Goal: Navigation & Orientation: Find specific page/section

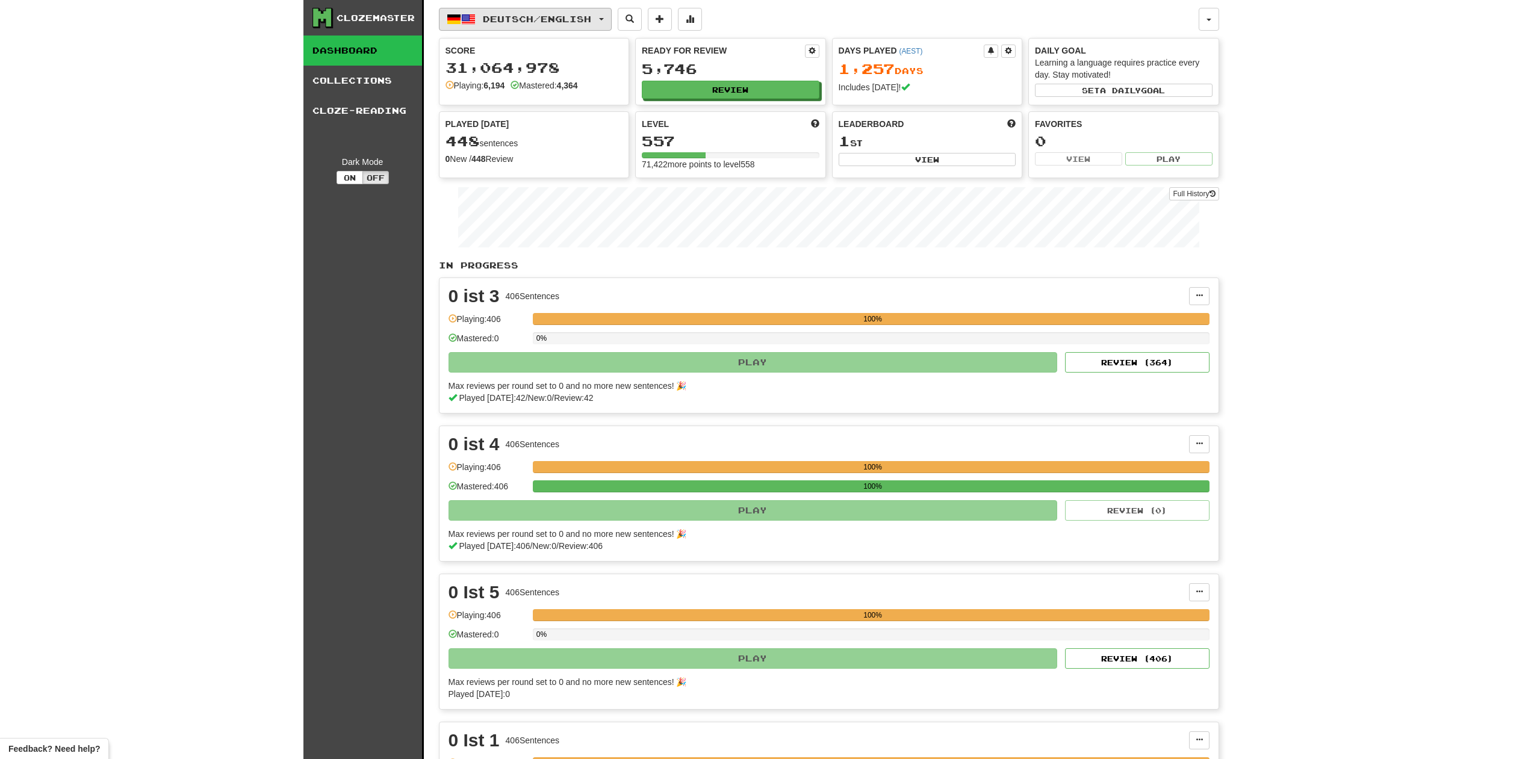
click at [610, 17] on button "Deutsch / English" at bounding box center [525, 19] width 173 height 23
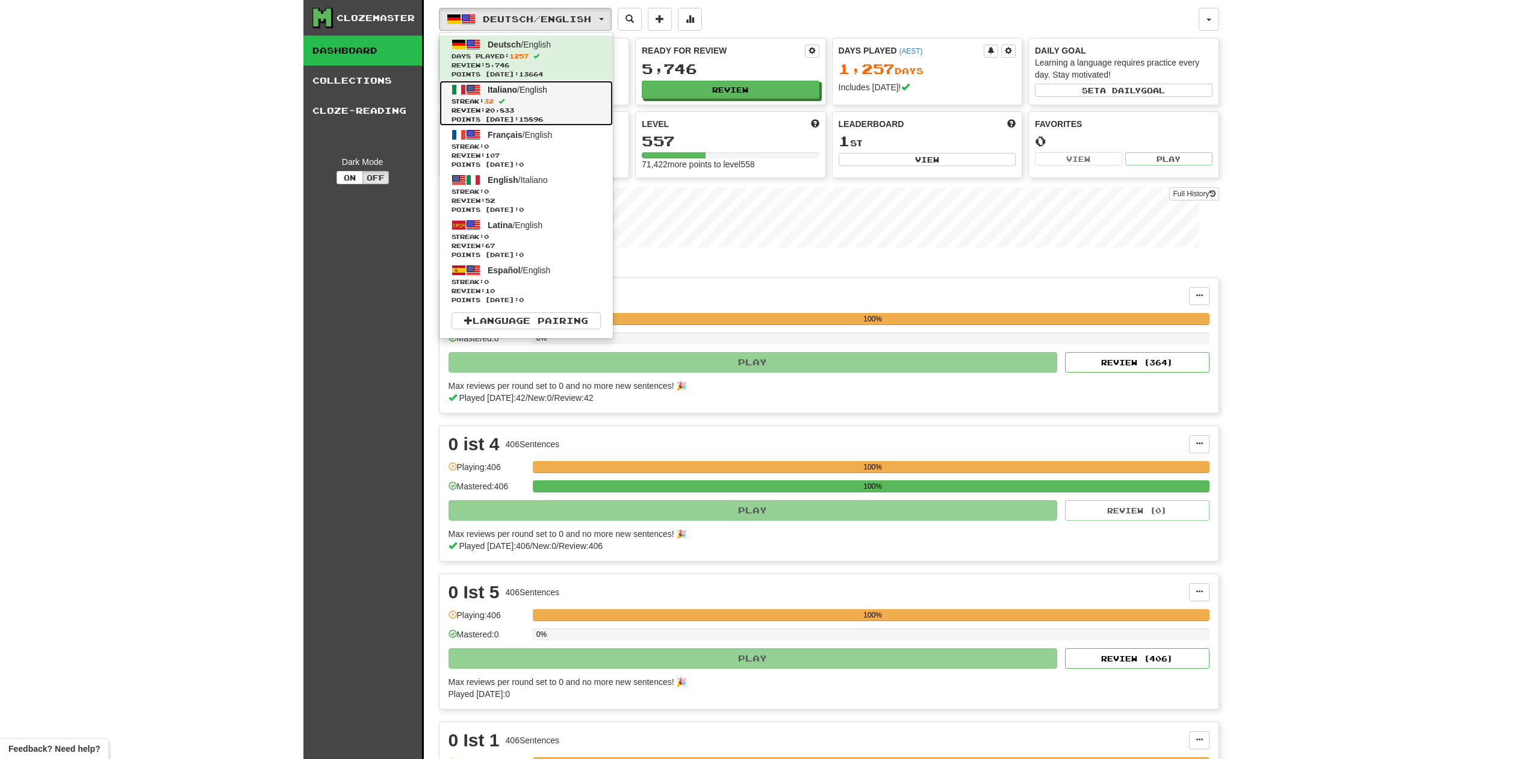
click at [535, 105] on span "Streak: 32" at bounding box center [526, 101] width 149 height 9
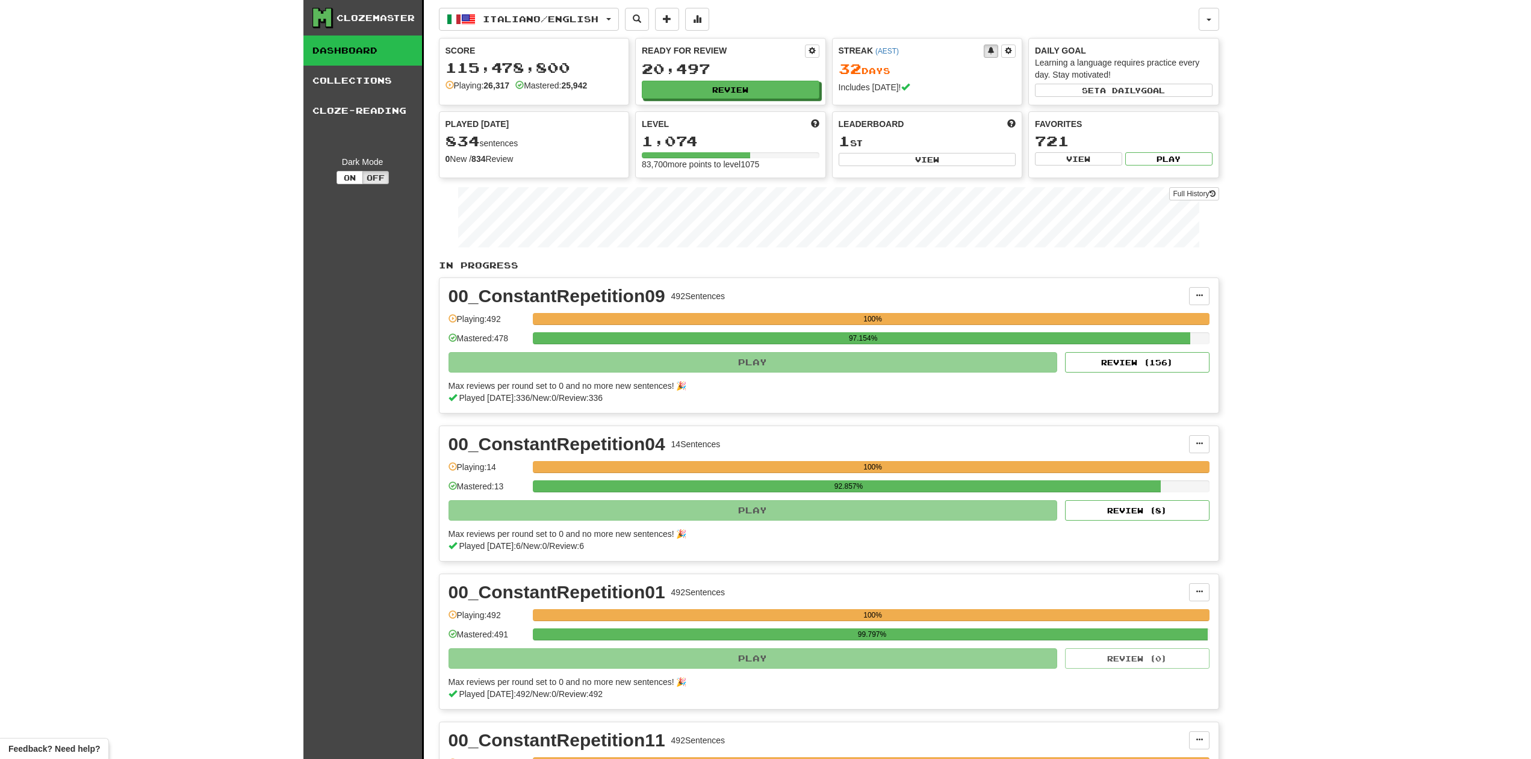
click at [365, 46] on link "Dashboard" at bounding box center [362, 51] width 119 height 30
click at [617, 17] on button "Italiano / English" at bounding box center [529, 19] width 180 height 23
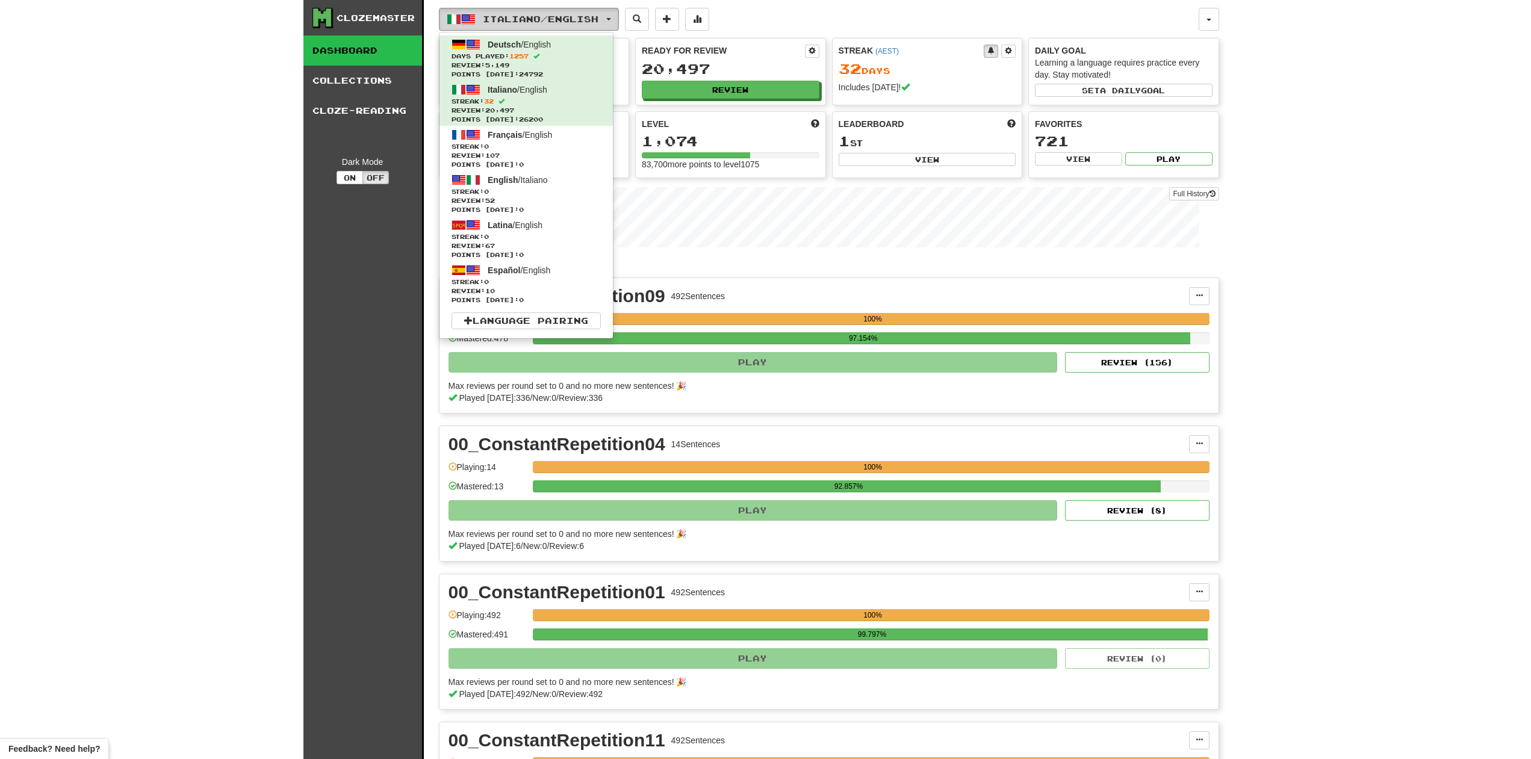
click at [617, 17] on button "Italiano / English" at bounding box center [529, 19] width 180 height 23
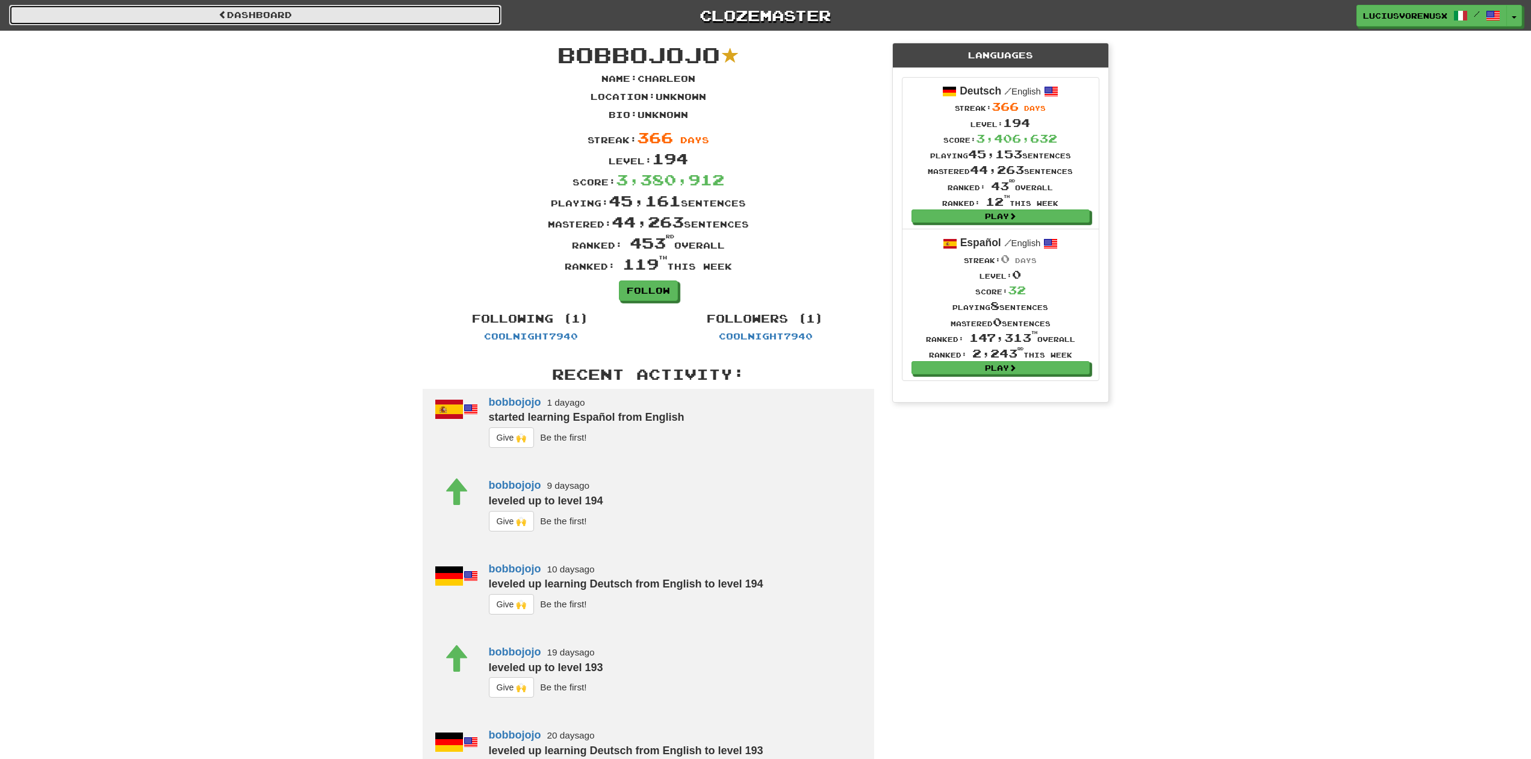
click at [281, 22] on link "Dashboard" at bounding box center [255, 15] width 492 height 20
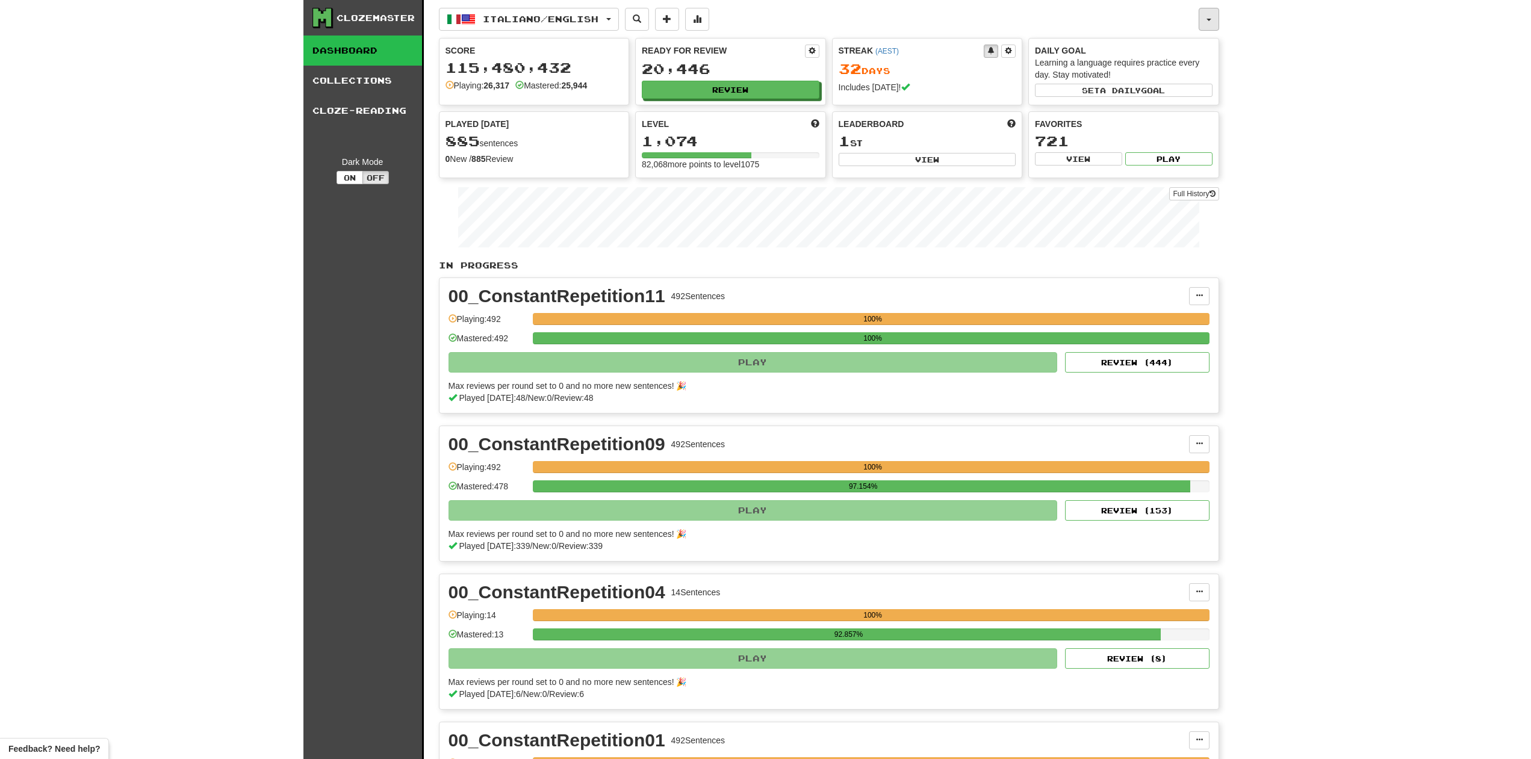
click at [1210, 18] on button "button" at bounding box center [1209, 19] width 20 height 23
click at [1149, 96] on link "Notifications 1" at bounding box center [1144, 98] width 149 height 17
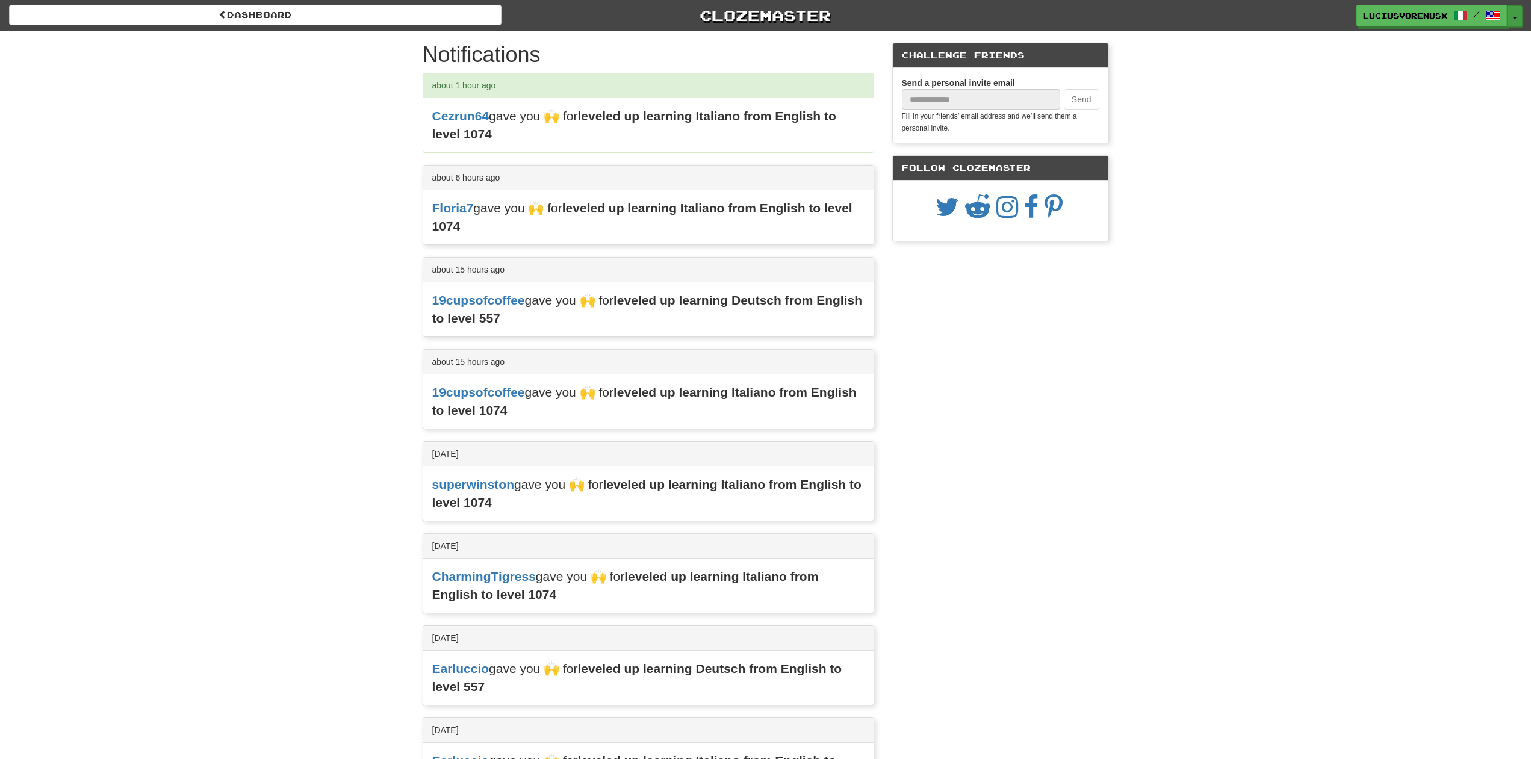
click at [1515, 19] on button "Toggle Dropdown" at bounding box center [1515, 16] width 16 height 22
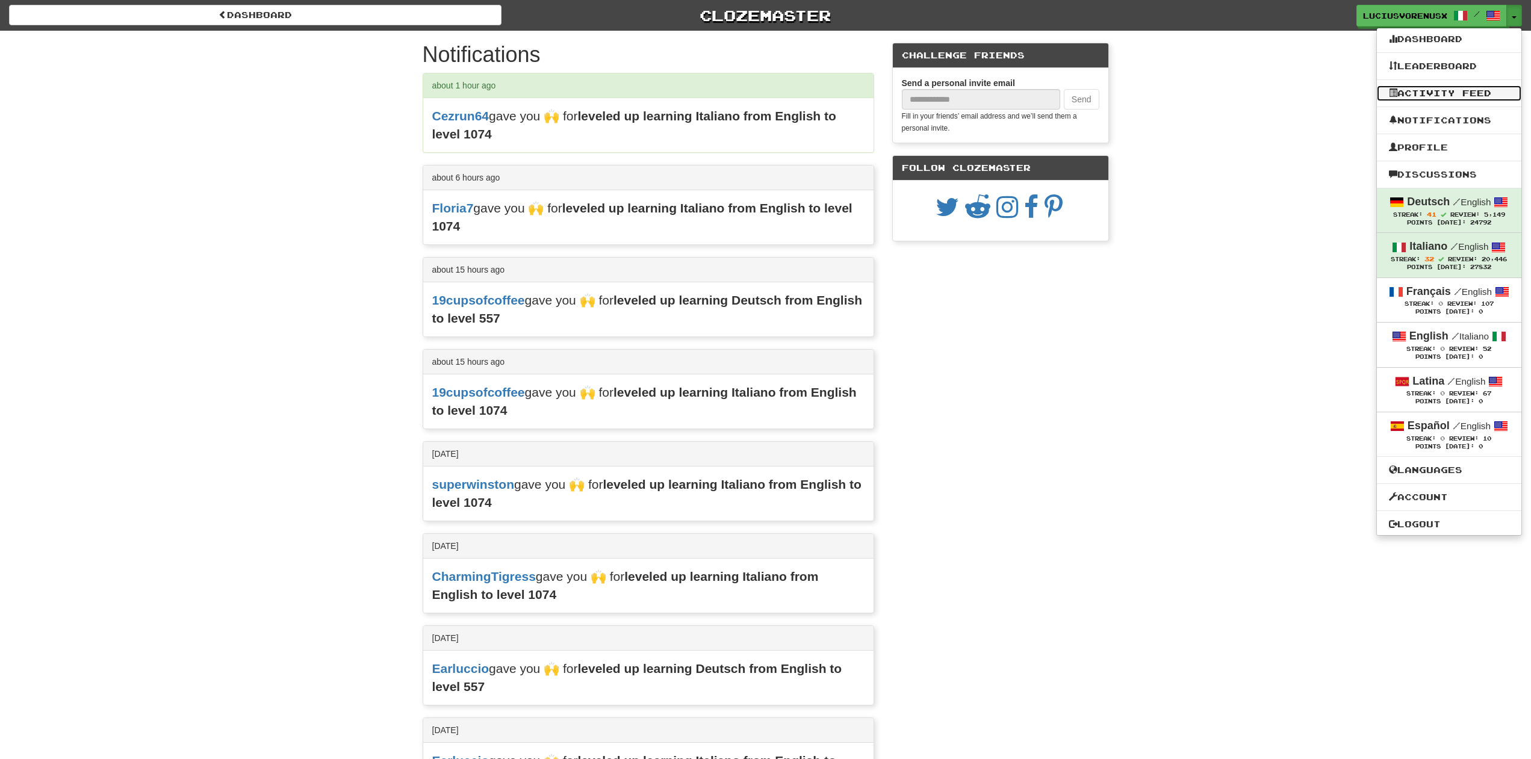
click at [1441, 90] on link "Activity Feed" at bounding box center [1449, 93] width 144 height 16
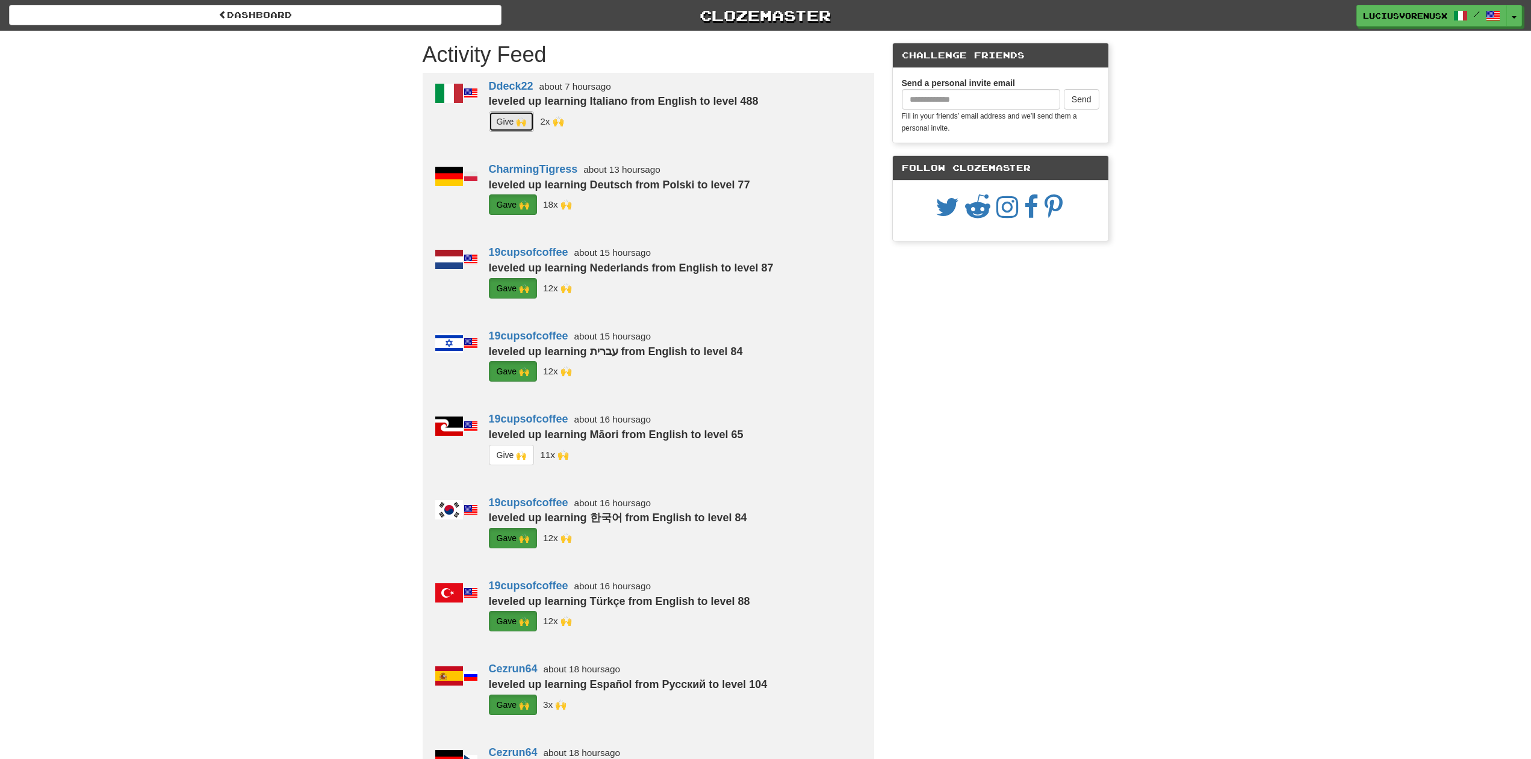
click at [497, 124] on button "G i ve 🙌" at bounding box center [512, 121] width 46 height 20
click at [1513, 15] on button "Toggle Dropdown" at bounding box center [1515, 16] width 16 height 22
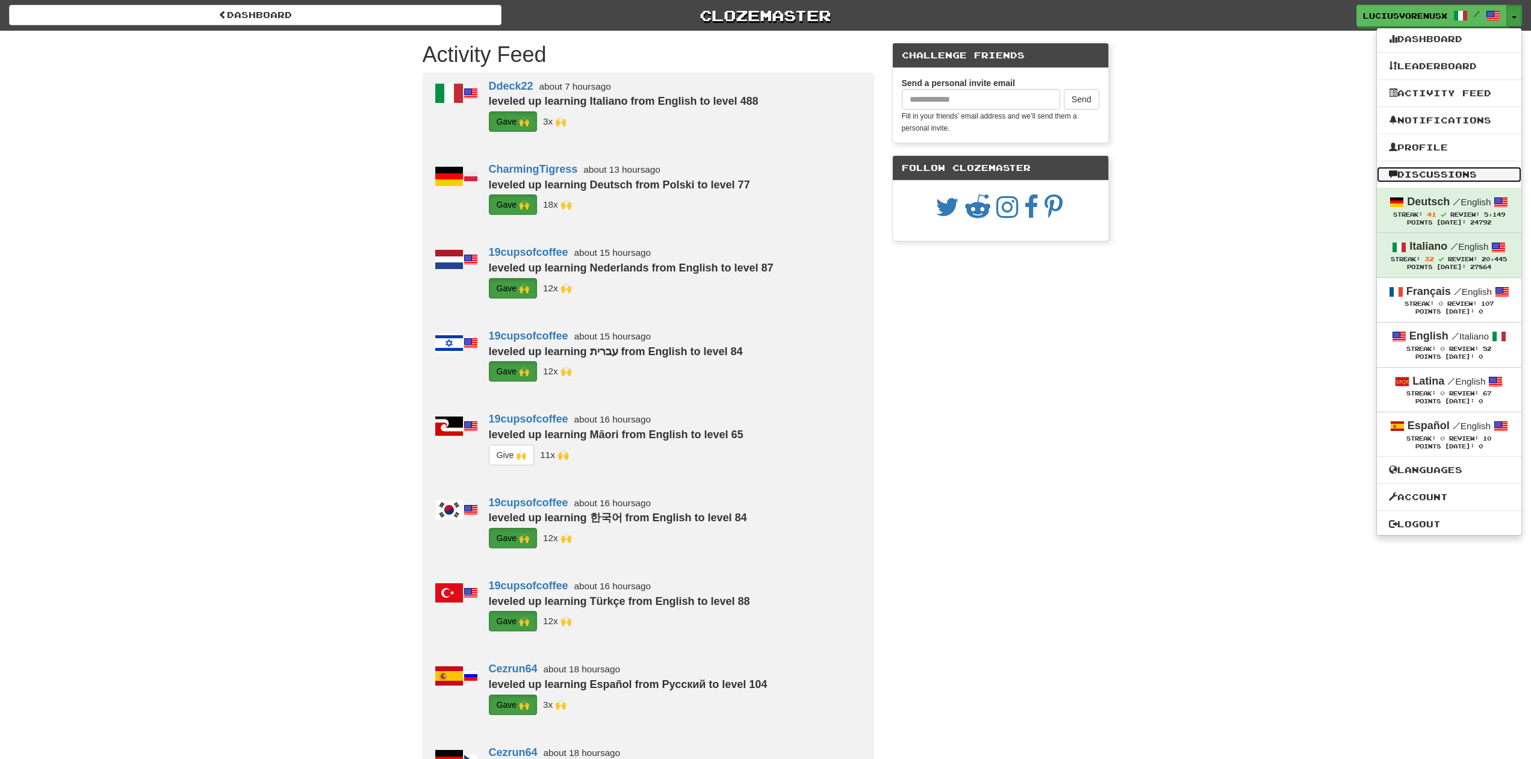
click at [1435, 174] on link "Discussions" at bounding box center [1449, 175] width 144 height 16
